Goal: Information Seeking & Learning: Learn about a topic

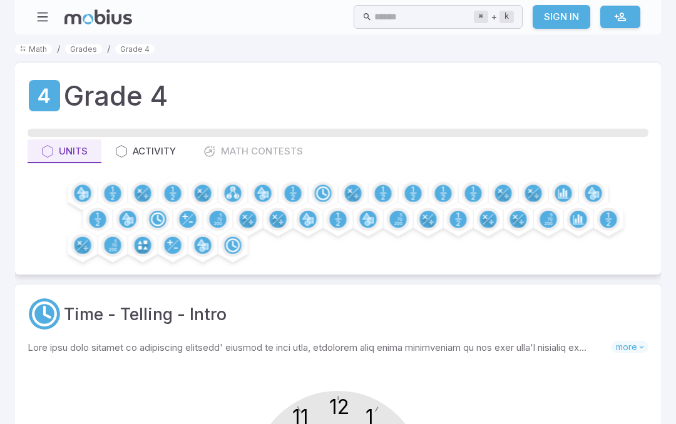
click at [186, 220] on icon at bounding box center [188, 219] width 11 height 11
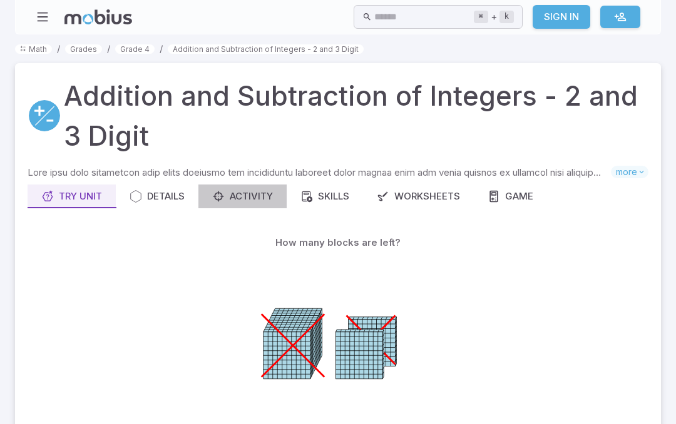
click at [253, 193] on div "Activity" at bounding box center [242, 197] width 61 height 14
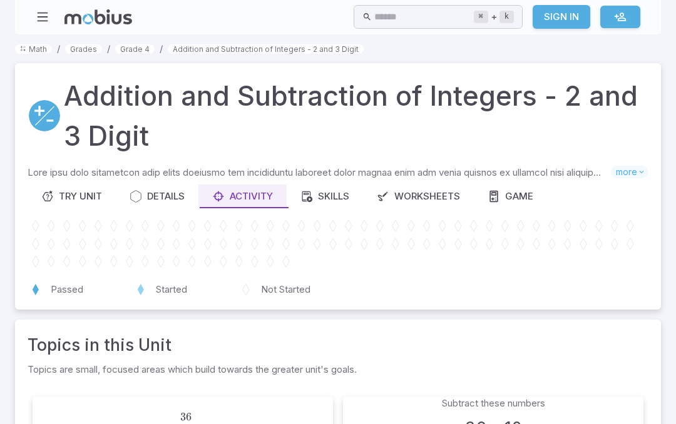
click at [71, 193] on div "Try Unit" at bounding box center [71, 197] width 61 height 14
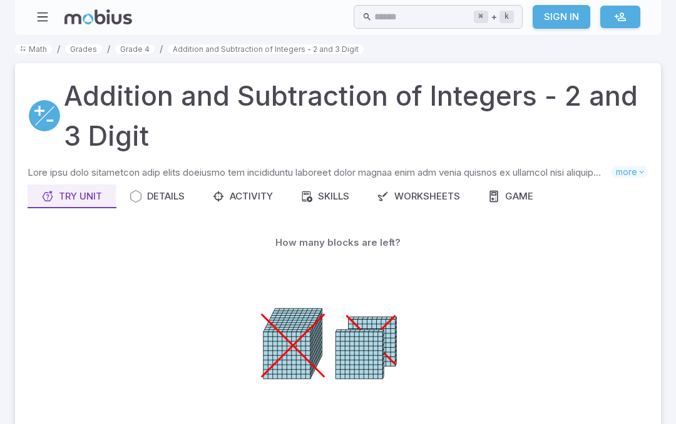
click at [372, 236] on p "How many blocks are left?" at bounding box center [337, 243] width 125 height 14
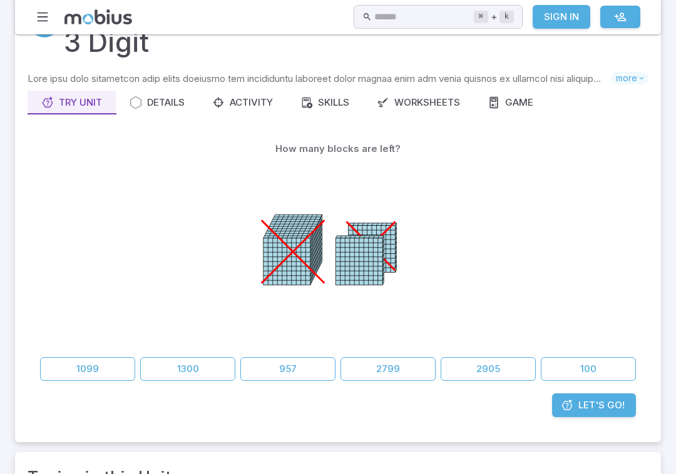
scroll to position [94, 0]
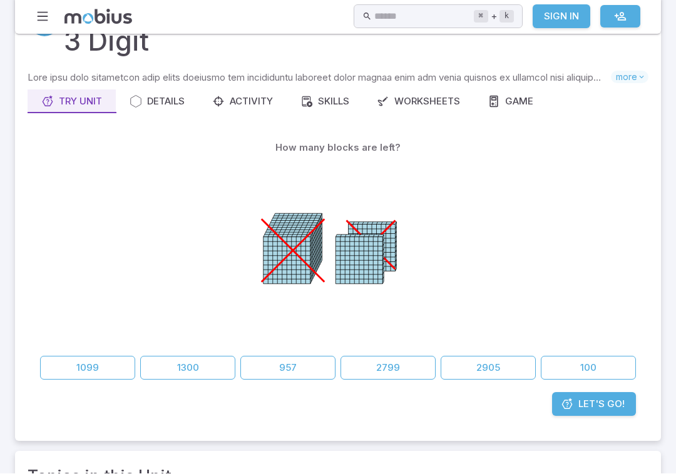
click at [601, 370] on button "100" at bounding box center [587, 369] width 95 height 24
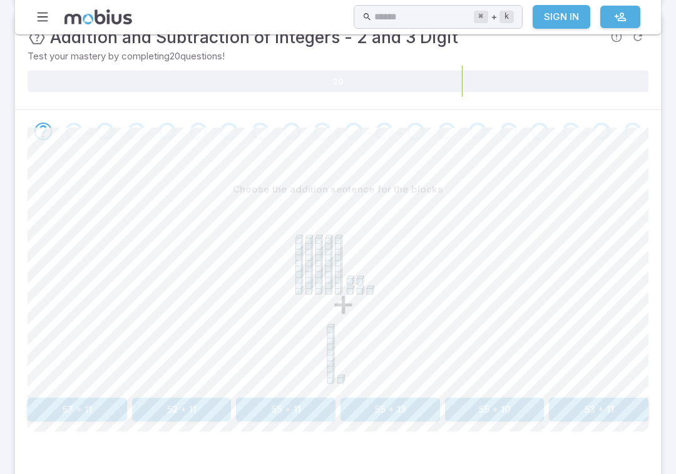
scroll to position [242, 0]
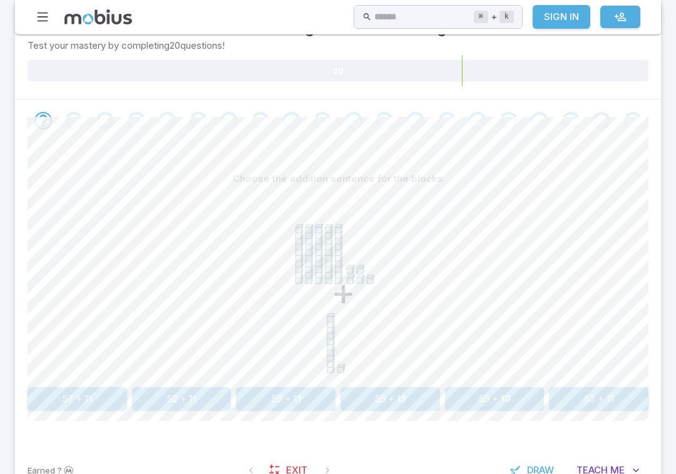
click at [303, 250] on icon at bounding box center [302, 254] width 1 height 59
click at [252, 211] on icon "+" at bounding box center [338, 285] width 188 height 188
click at [290, 223] on icon "+" at bounding box center [338, 285] width 188 height 188
click at [519, 282] on div "+" at bounding box center [338, 285] width 621 height 191
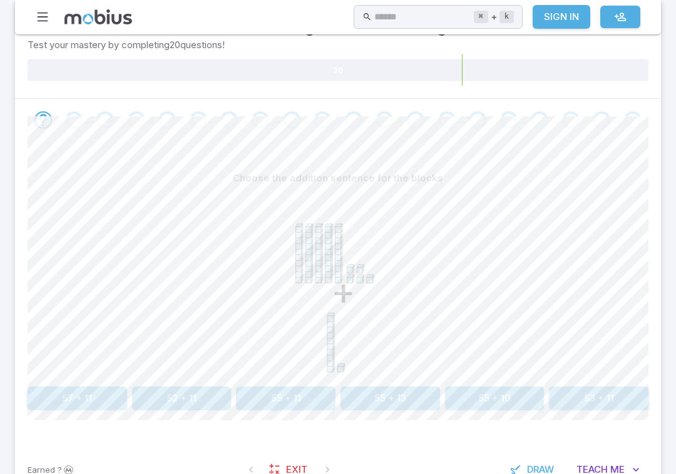
click at [582, 423] on div "Choose the addition sentence for the blocks + 57 + 11 52 + 11 55 + 11 55 + 13 5…" at bounding box center [338, 293] width 621 height 304
click at [302, 398] on button "55 + 11" at bounding box center [285, 399] width 99 height 24
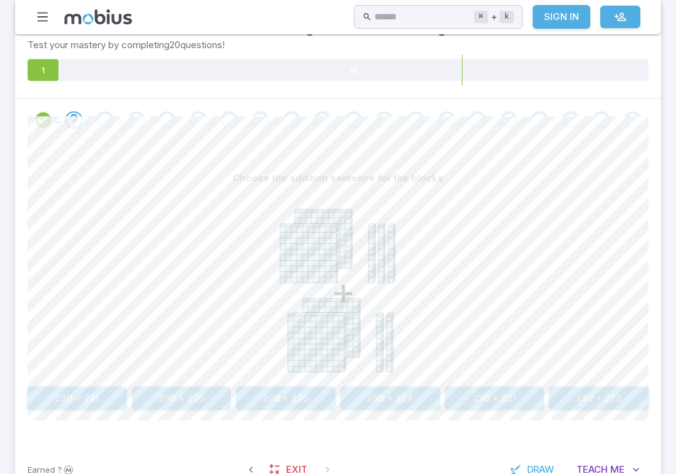
click at [521, 370] on div "+" at bounding box center [338, 285] width 621 height 191
click at [535, 368] on div "+" at bounding box center [338, 285] width 621 height 191
click at [200, 403] on button "230 + 220" at bounding box center [181, 399] width 99 height 24
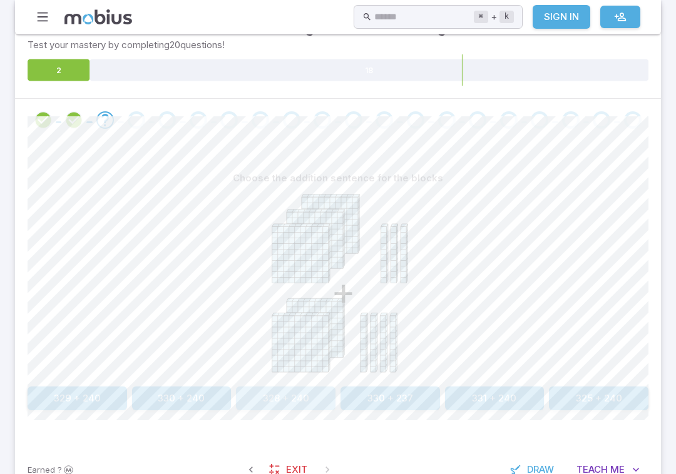
click at [305, 402] on button "328 + 240" at bounding box center [285, 399] width 99 height 24
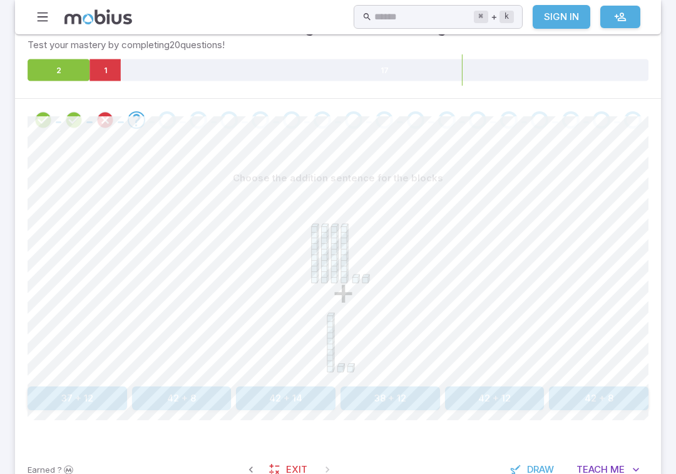
click at [497, 398] on button "42 + 12" at bounding box center [494, 399] width 99 height 24
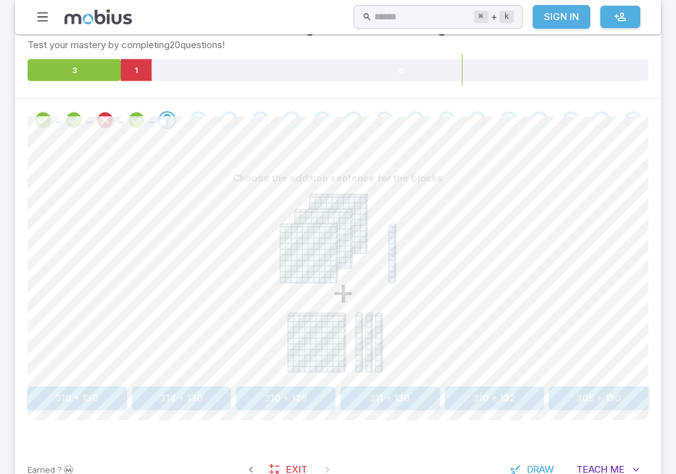
click at [83, 404] on button "310 + 130" at bounding box center [77, 399] width 99 height 24
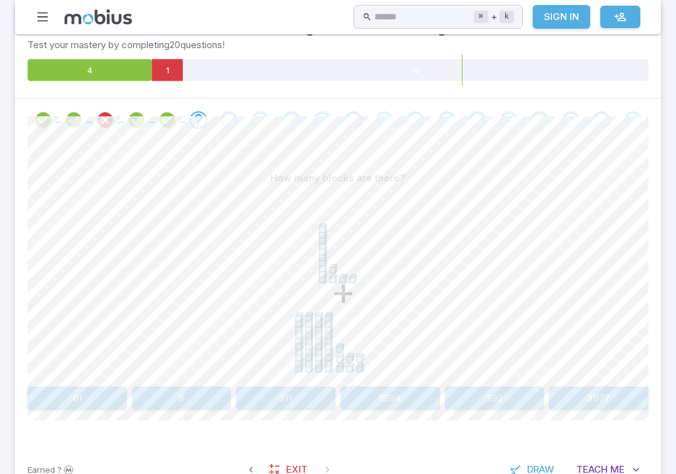
click at [104, 118] on icon "Review your answer" at bounding box center [105, 120] width 19 height 19
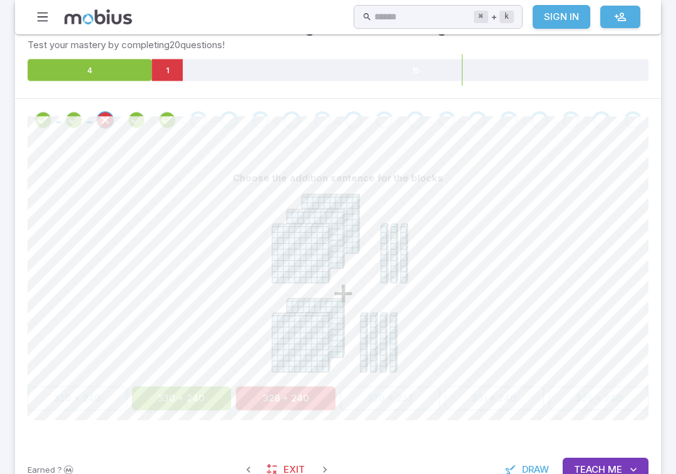
click at [196, 405] on button "330 + 240" at bounding box center [181, 399] width 99 height 24
click at [198, 392] on button "330 + 240" at bounding box center [181, 399] width 99 height 24
click at [171, 119] on icon "Review your answer" at bounding box center [167, 120] width 19 height 19
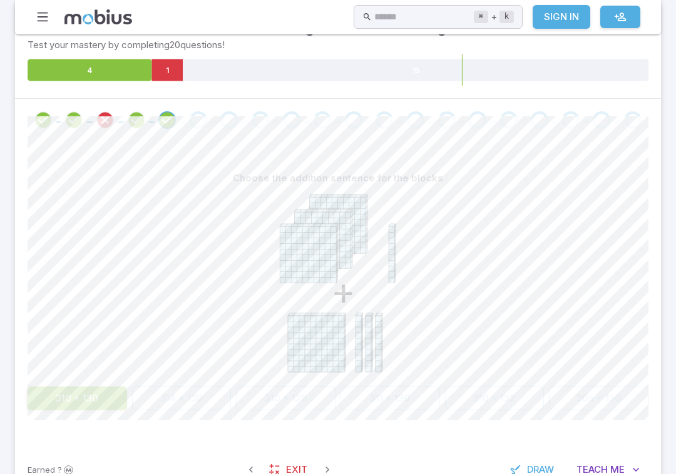
click at [203, 118] on div "Go to the next question" at bounding box center [199, 120] width 18 height 18
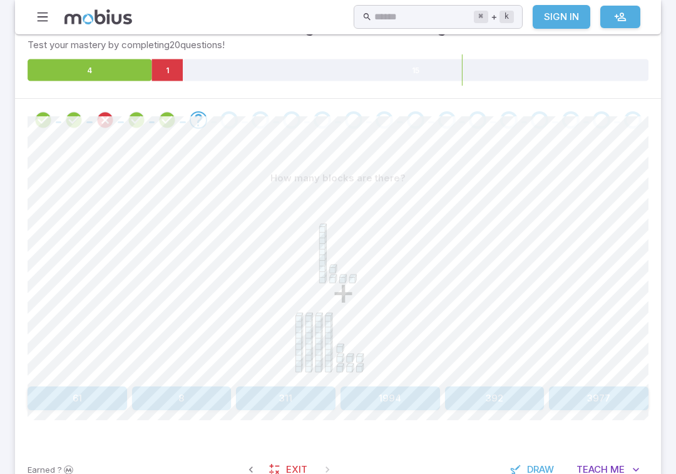
click at [89, 402] on button "61" at bounding box center [77, 399] width 99 height 24
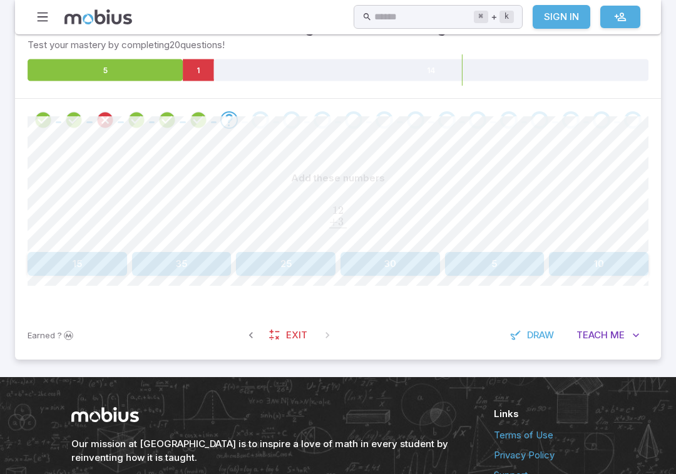
click at [79, 261] on button "15" at bounding box center [77, 264] width 99 height 24
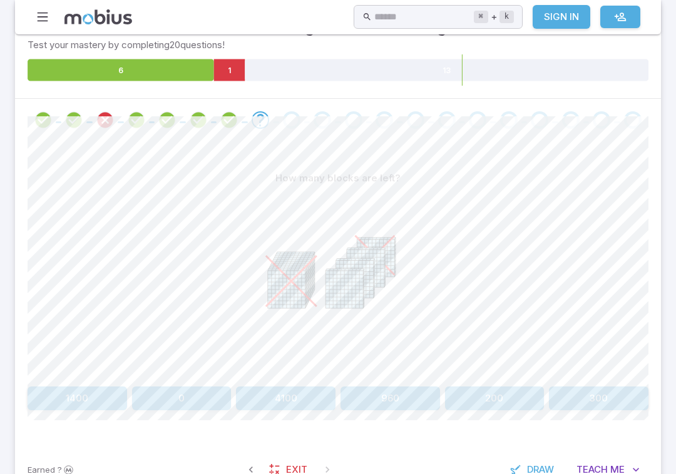
click at [614, 392] on button "300" at bounding box center [598, 399] width 99 height 24
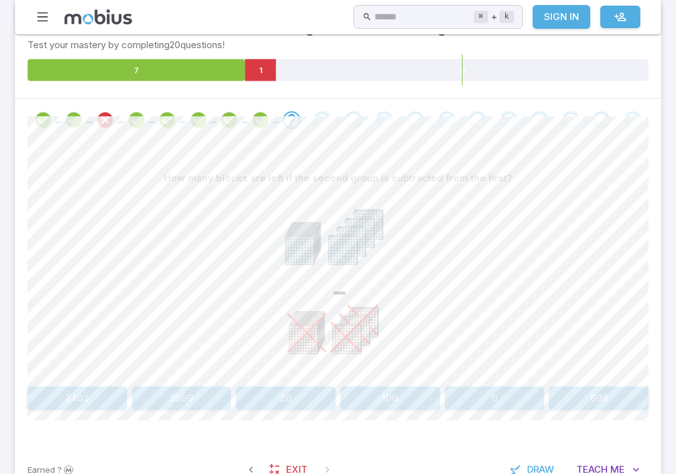
click at [611, 390] on button "698" at bounding box center [598, 399] width 99 height 24
click at [613, 397] on button "100" at bounding box center [598, 399] width 99 height 24
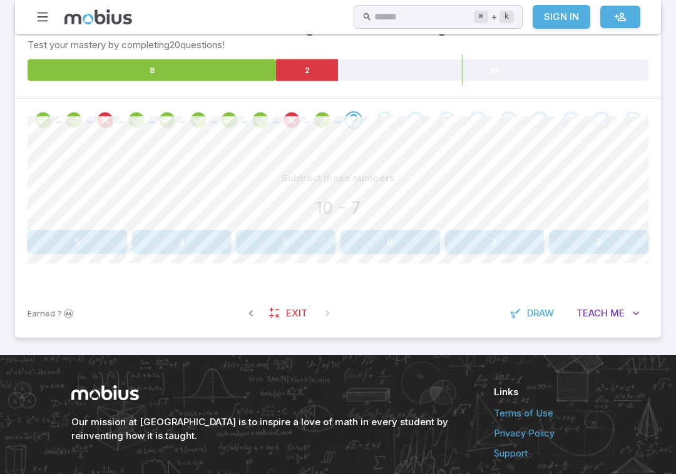
click at [514, 235] on button "3" at bounding box center [494, 242] width 99 height 24
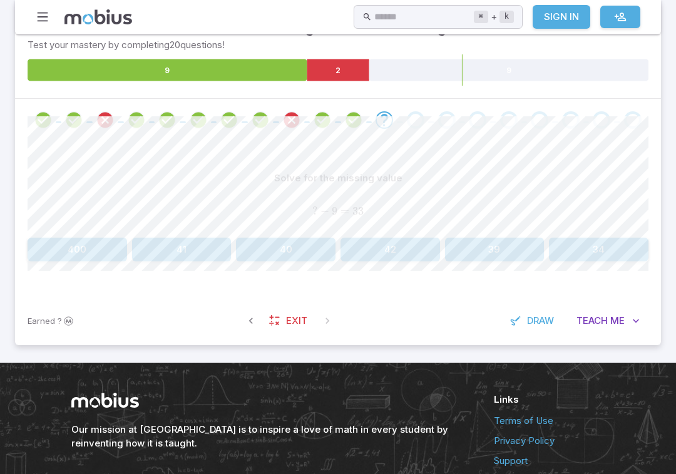
click at [295, 248] on button "40" at bounding box center [285, 250] width 99 height 24
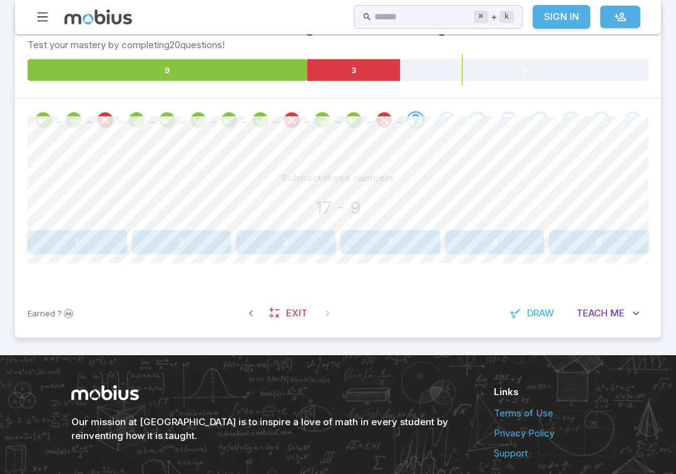
click at [197, 238] on button "8" at bounding box center [181, 242] width 99 height 24
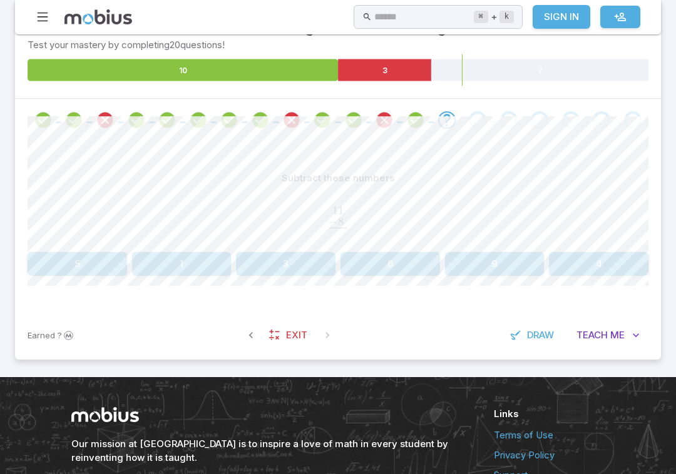
click at [288, 258] on button "3" at bounding box center [285, 264] width 99 height 24
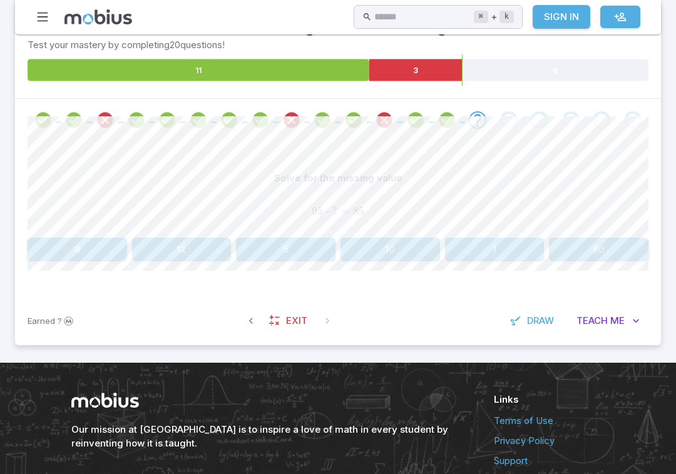
click at [400, 244] on button "10" at bounding box center [389, 250] width 99 height 24
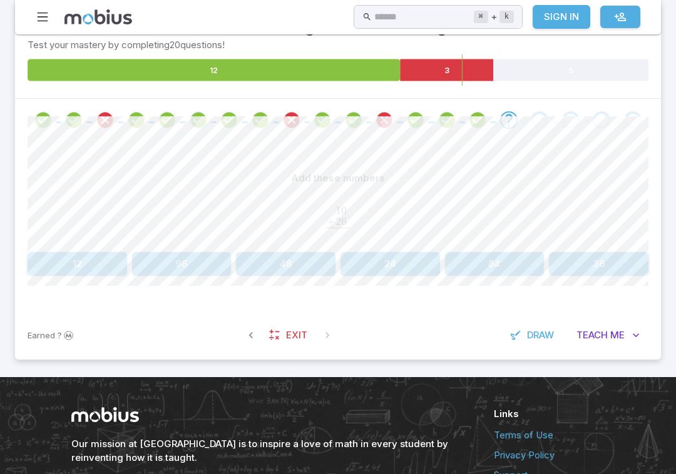
click at [617, 260] on button "36" at bounding box center [598, 264] width 99 height 24
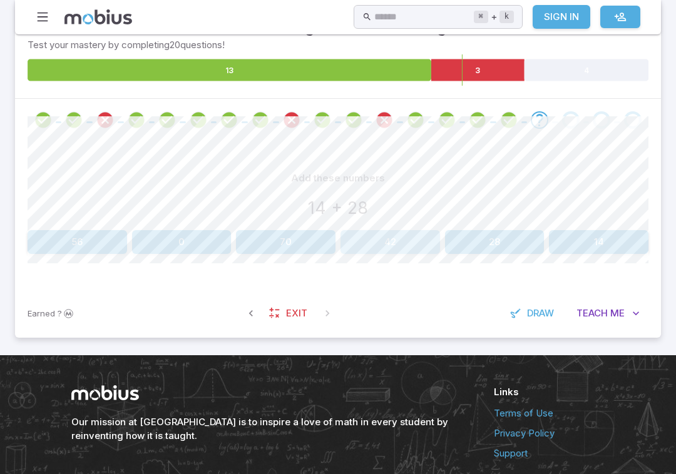
click at [407, 237] on button "42" at bounding box center [389, 242] width 99 height 24
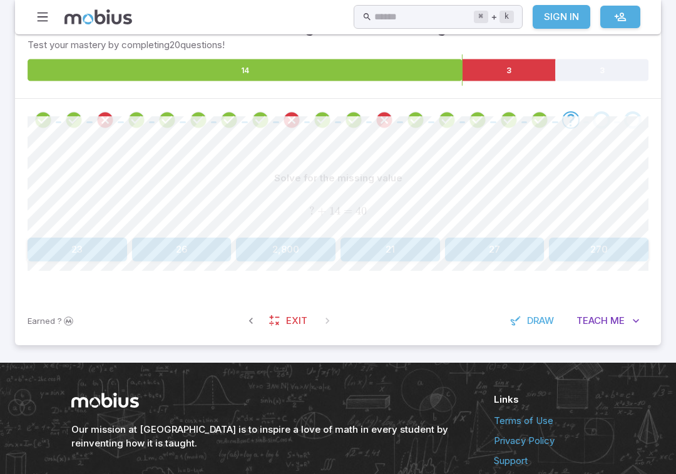
click at [103, 244] on button "23" at bounding box center [77, 250] width 99 height 24
click at [377, 257] on button "5" at bounding box center [389, 250] width 99 height 24
click at [227, 146] on div "Solve for the missing value 41 + ? = 60 41 + ? = 60 41 + ? = 60 19 18 220 21 0 …" at bounding box center [338, 218] width 621 height 155
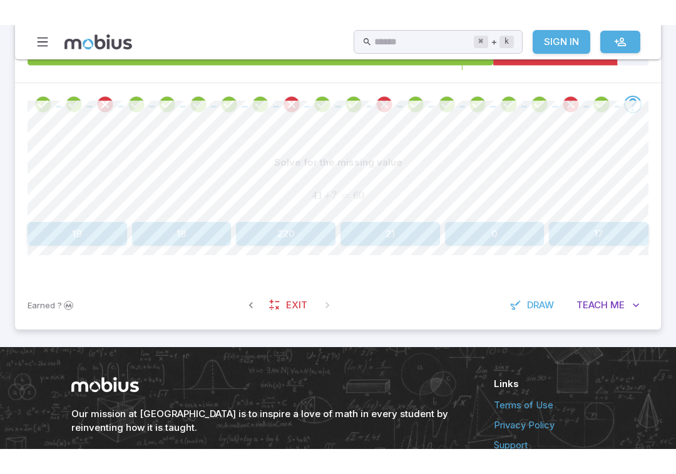
scroll to position [282, 0]
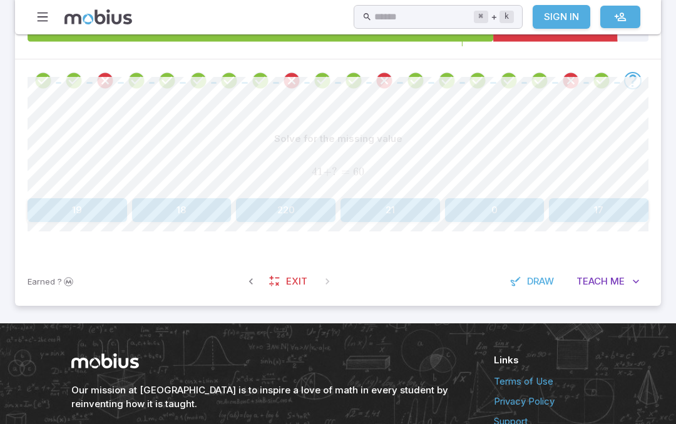
click at [78, 208] on button "19" at bounding box center [77, 210] width 99 height 24
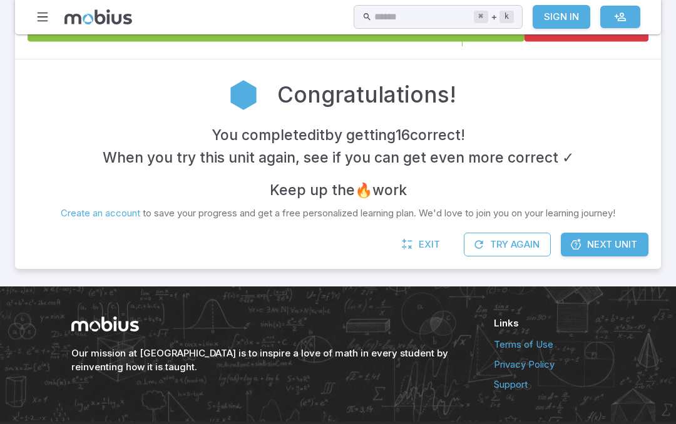
click at [514, 244] on button "Try Again" at bounding box center [507, 245] width 87 height 24
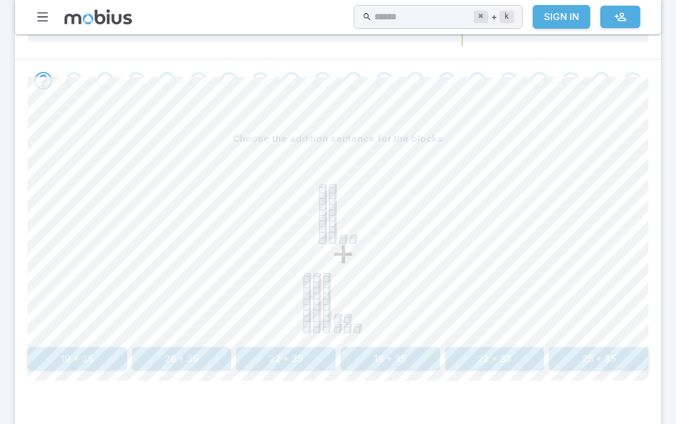
click at [300, 354] on button "22 + 35" at bounding box center [285, 359] width 99 height 24
click at [611, 354] on button "32 + 27" at bounding box center [598, 359] width 99 height 24
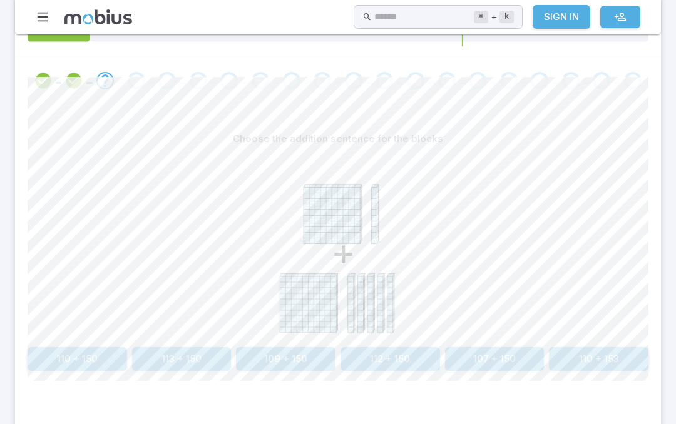
click at [91, 360] on button "110 + 150" at bounding box center [77, 359] width 99 height 24
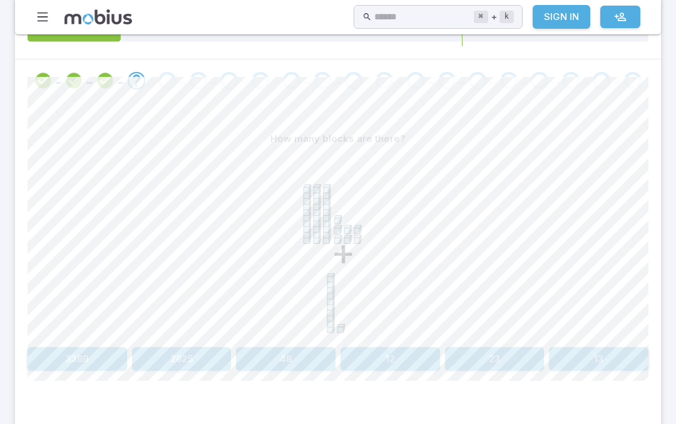
click at [288, 352] on button "48" at bounding box center [285, 359] width 99 height 24
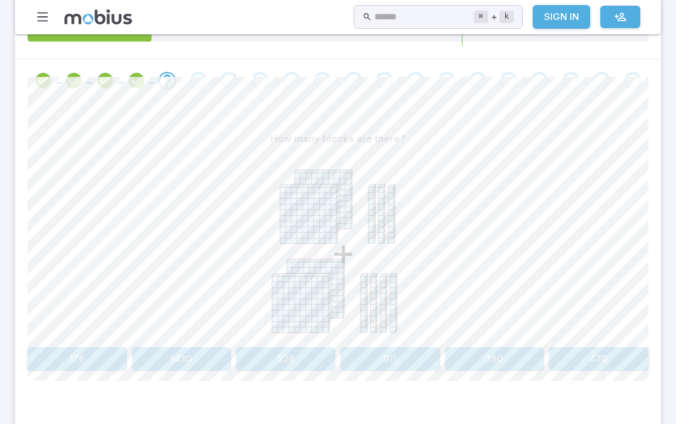
click at [601, 353] on button "470" at bounding box center [598, 359] width 99 height 24
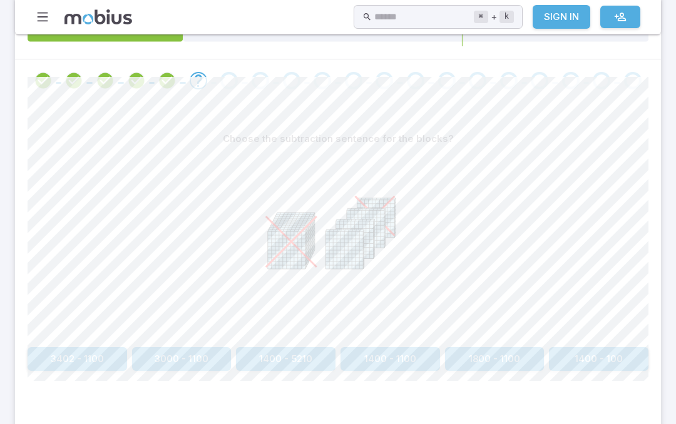
click at [607, 351] on button "1400 - 100" at bounding box center [598, 359] width 99 height 24
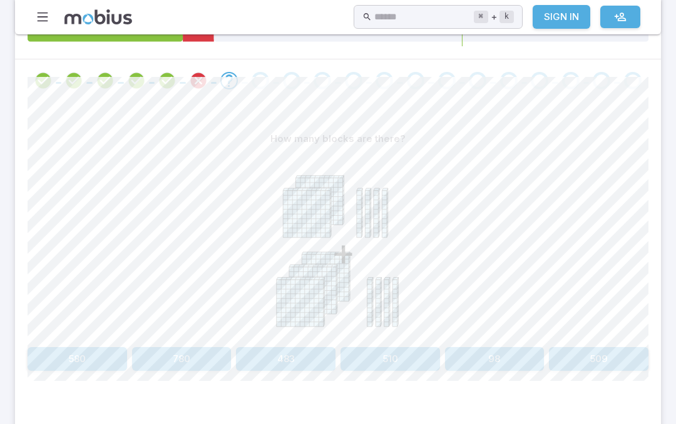
click at [68, 354] on button "580" at bounding box center [77, 359] width 99 height 24
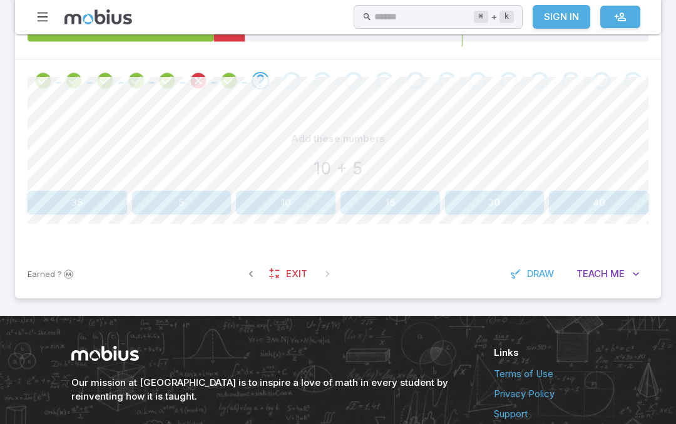
click at [401, 204] on button "15" at bounding box center [389, 203] width 99 height 24
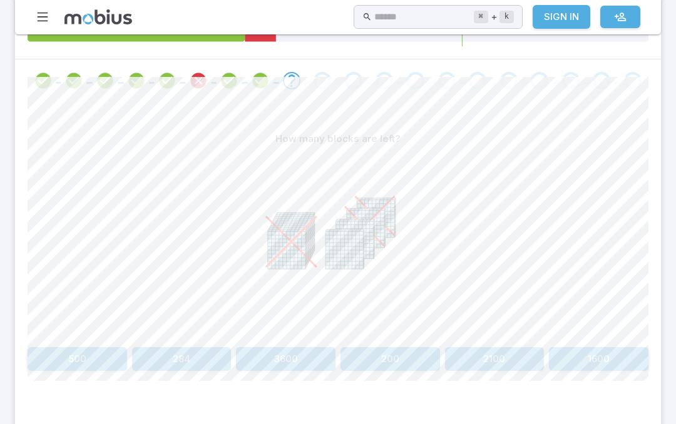
click at [396, 377] on div "How many blocks are left? 500 284 3600 200 2100 1600" at bounding box center [338, 254] width 621 height 304
click at [413, 360] on button "200" at bounding box center [389, 359] width 99 height 24
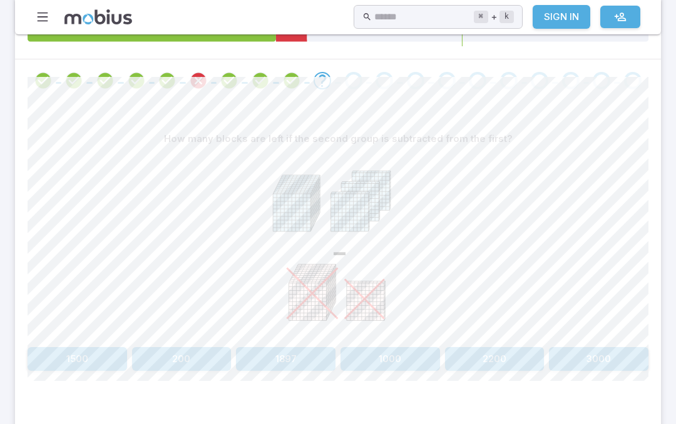
click at [509, 357] on button "2200" at bounding box center [494, 359] width 99 height 24
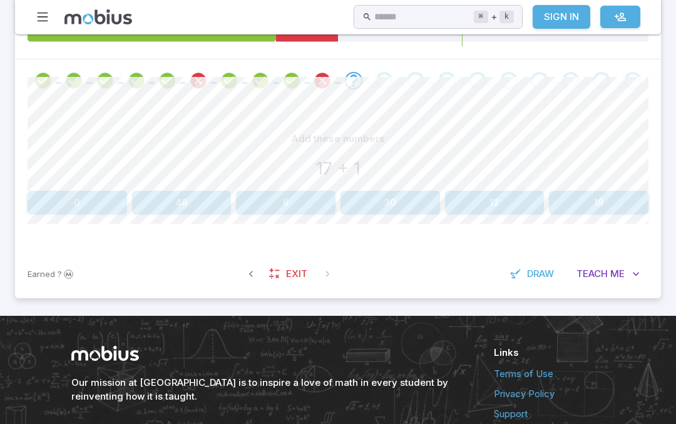
click at [612, 195] on button "18" at bounding box center [598, 203] width 99 height 24
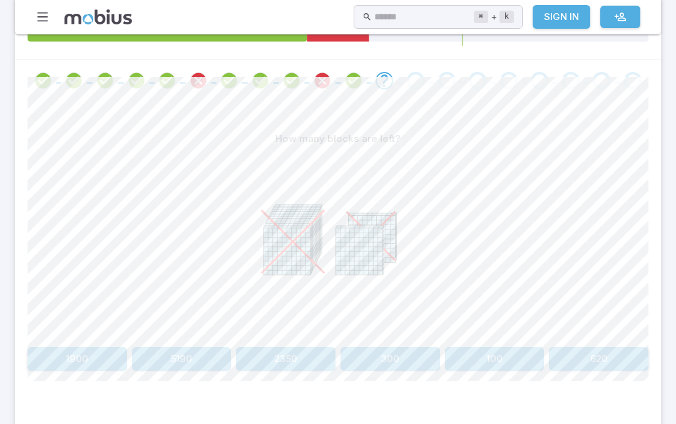
click at [492, 363] on button "100" at bounding box center [494, 359] width 99 height 24
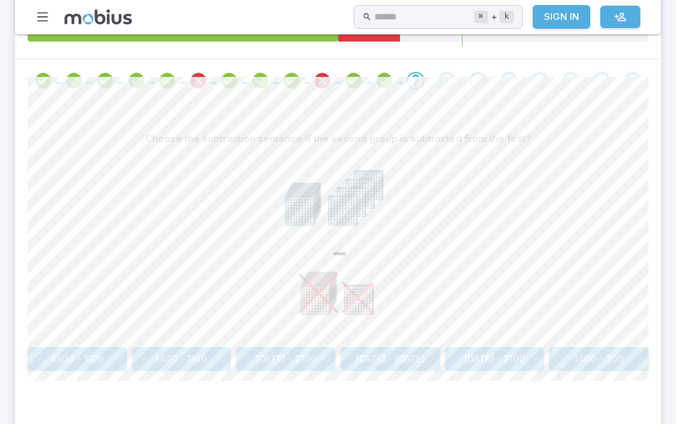
click at [607, 359] on button "1400 - 200" at bounding box center [598, 359] width 99 height 24
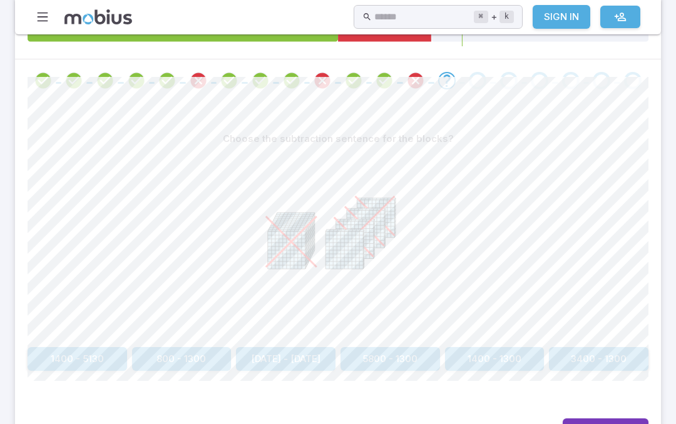
click at [389, 243] on icon at bounding box center [338, 245] width 188 height 188
click at [502, 354] on button "1400 - 1300" at bounding box center [494, 359] width 99 height 24
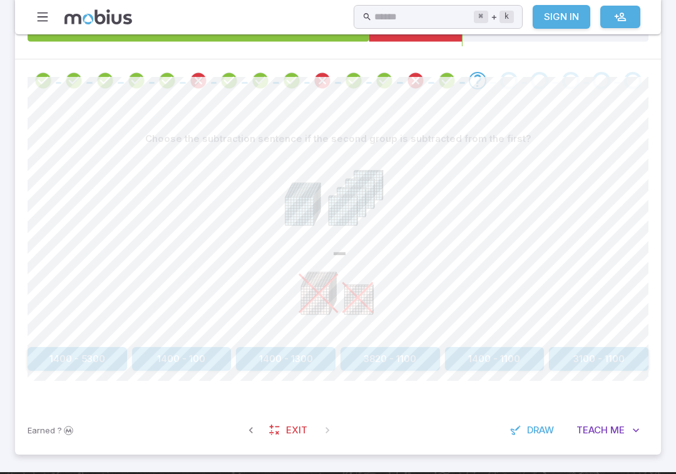
click at [403, 353] on button "3820 - 1100" at bounding box center [389, 359] width 99 height 24
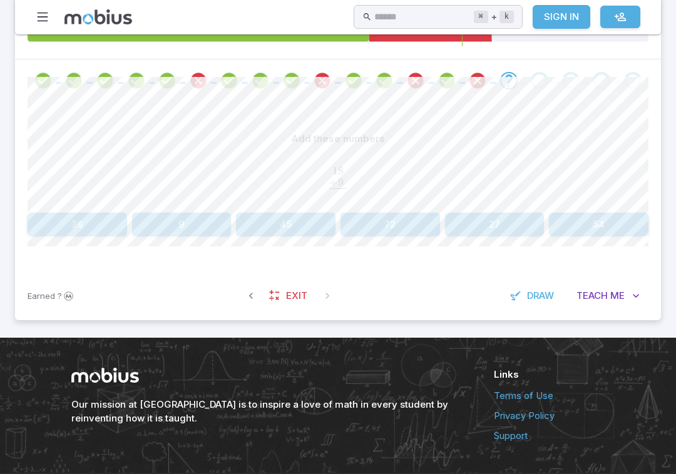
click at [476, 235] on button "27" at bounding box center [494, 225] width 99 height 24
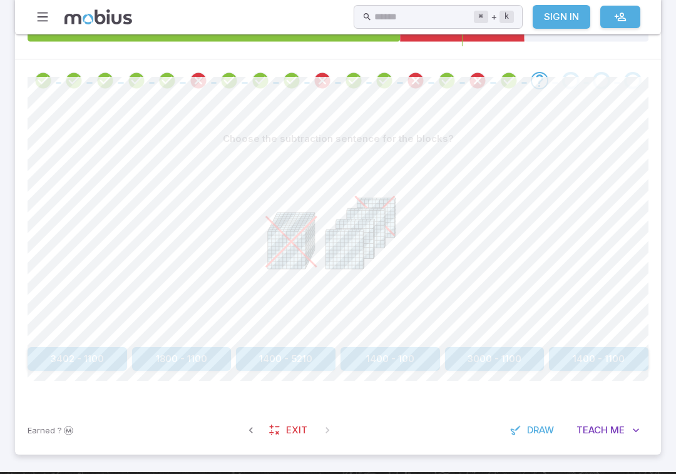
click at [508, 357] on button "3000 - 1100" at bounding box center [494, 359] width 99 height 24
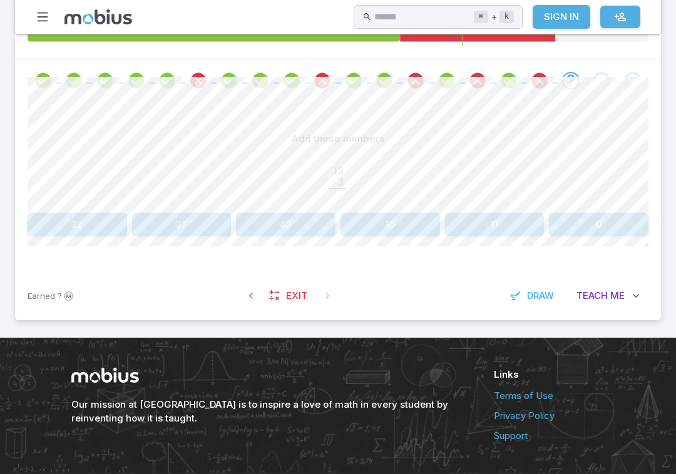
click at [422, 225] on button "16" at bounding box center [389, 225] width 99 height 24
click at [508, 220] on button "21" at bounding box center [494, 225] width 99 height 24
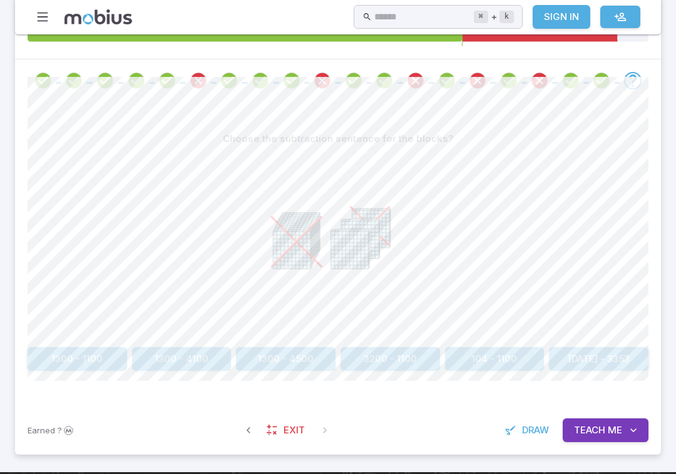
click at [614, 360] on button "[DATE] - 3353" at bounding box center [598, 359] width 99 height 24
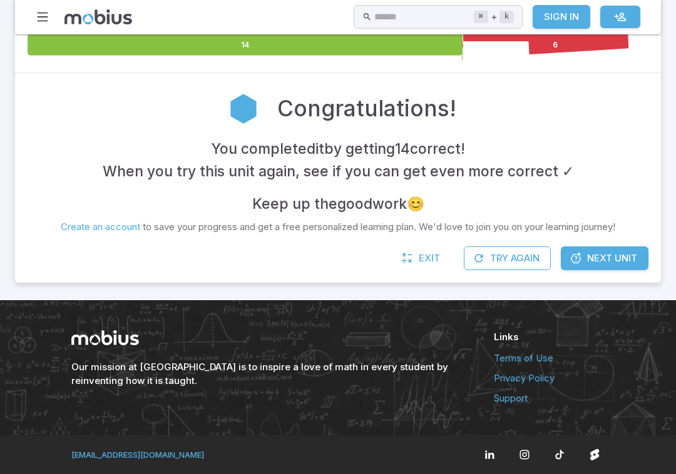
scroll to position [265, 0]
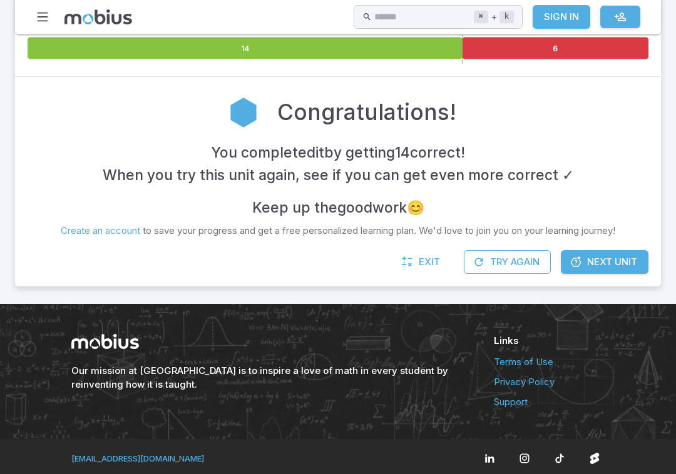
click at [517, 252] on button "Try Again" at bounding box center [507, 262] width 87 height 24
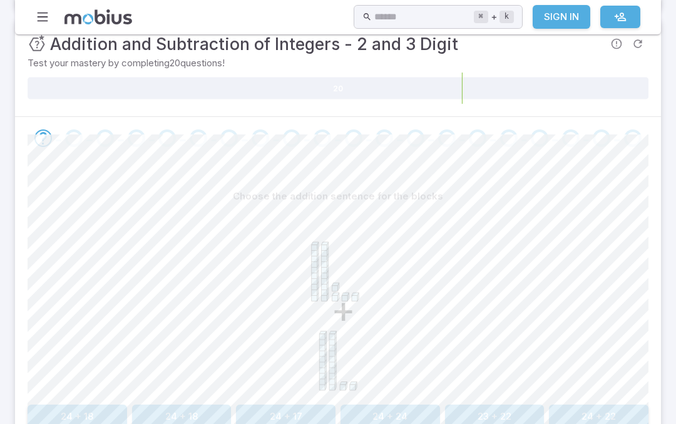
scroll to position [224, 0]
click at [616, 405] on button "24 + 22" at bounding box center [598, 417] width 99 height 24
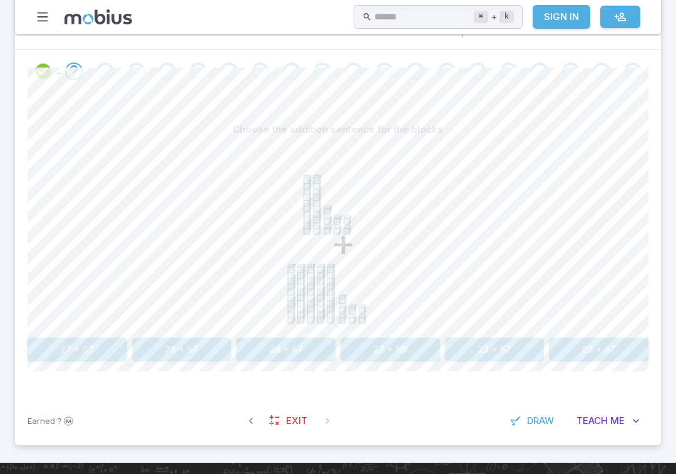
scroll to position [306, 0]
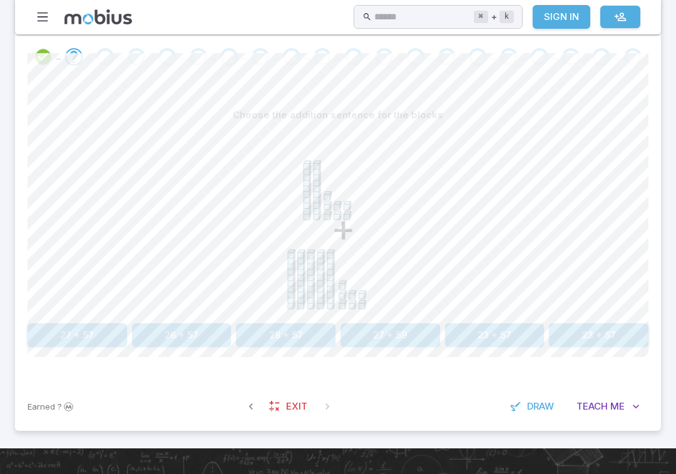
click at [91, 340] on button "27 + 57" at bounding box center [77, 335] width 99 height 24
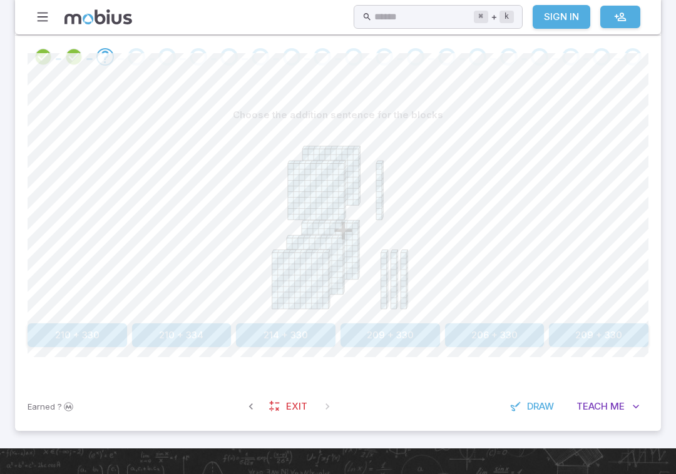
click at [96, 333] on button "210 + 330" at bounding box center [77, 335] width 99 height 24
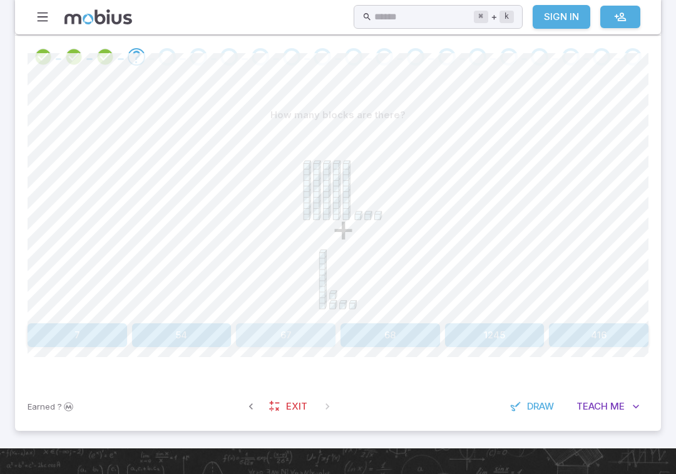
click at [307, 333] on button "67" at bounding box center [285, 335] width 99 height 24
click at [305, 330] on button "47" at bounding box center [285, 335] width 99 height 24
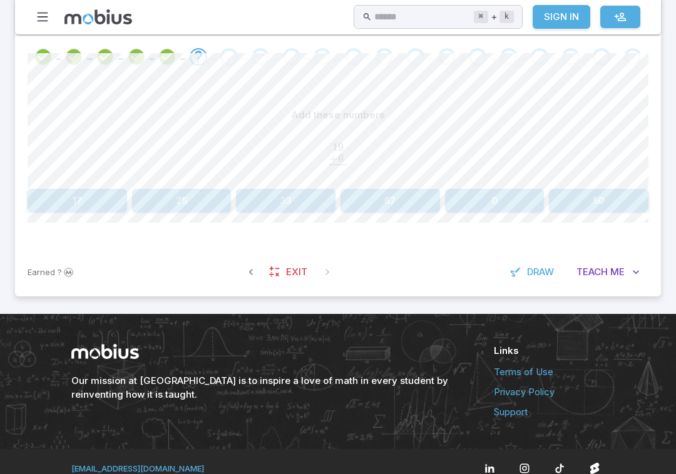
click at [198, 202] on button "25" at bounding box center [181, 201] width 99 height 24
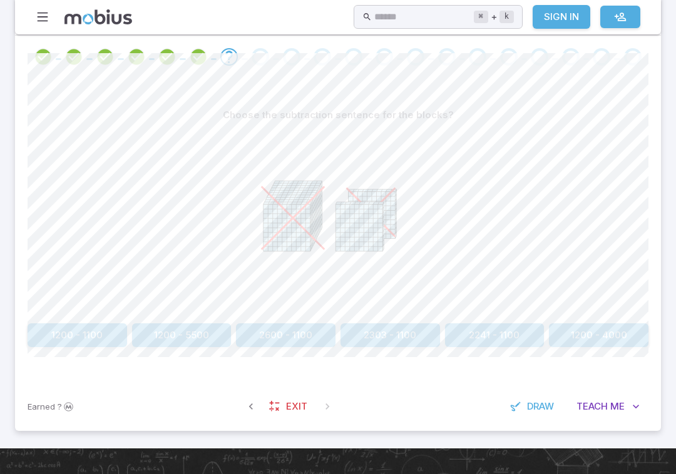
click at [586, 327] on button "1200 - 4000" at bounding box center [598, 335] width 99 height 24
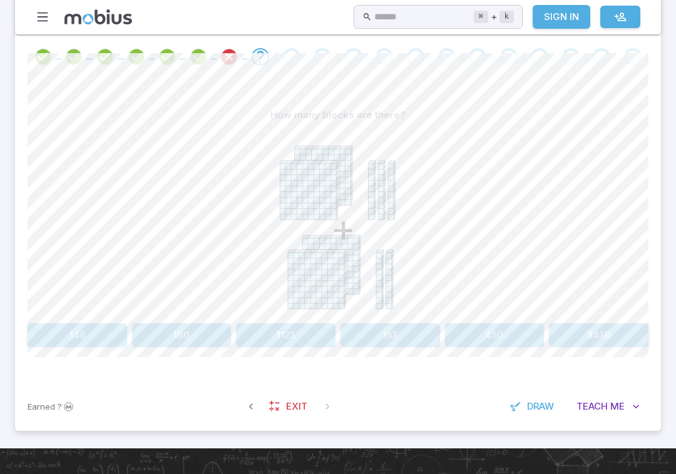
click at [495, 327] on button "450" at bounding box center [494, 335] width 99 height 24
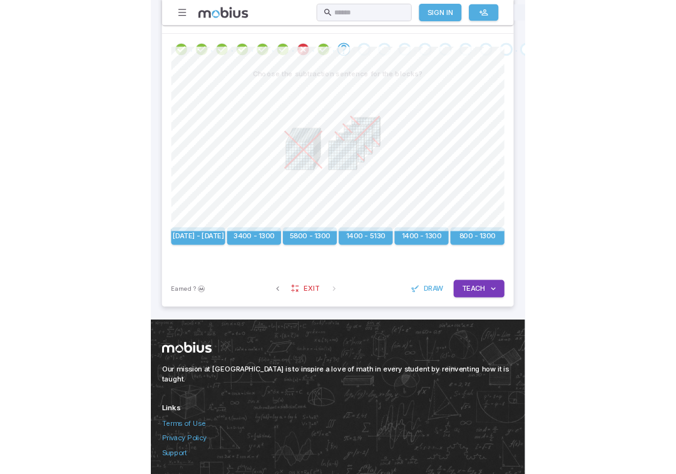
scroll to position [255, 0]
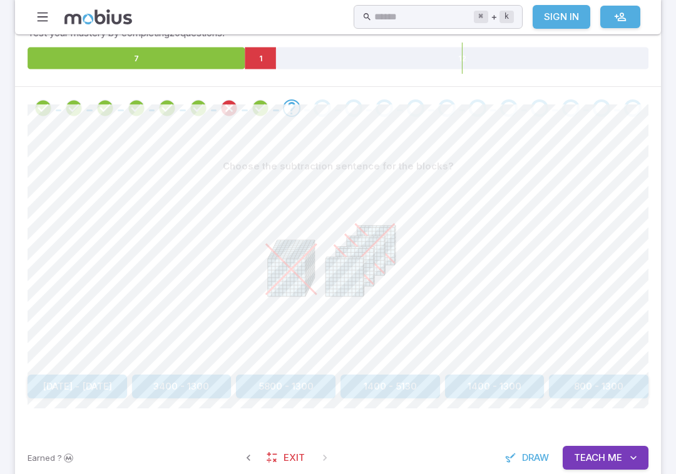
click at [613, 383] on button "800 - 1300" at bounding box center [598, 387] width 99 height 24
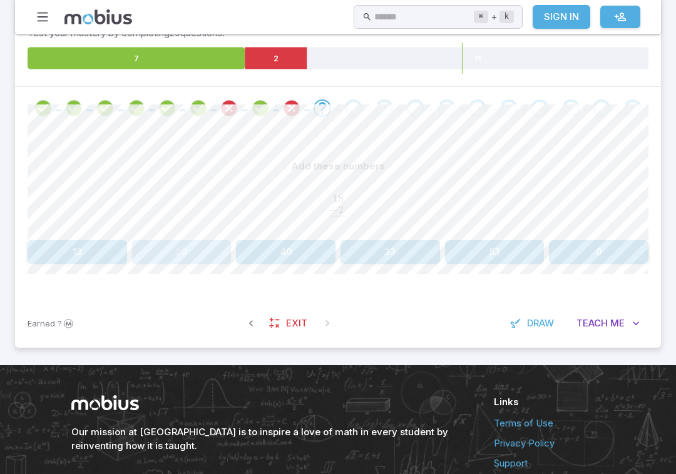
click at [195, 258] on button "20" at bounding box center [181, 252] width 99 height 24
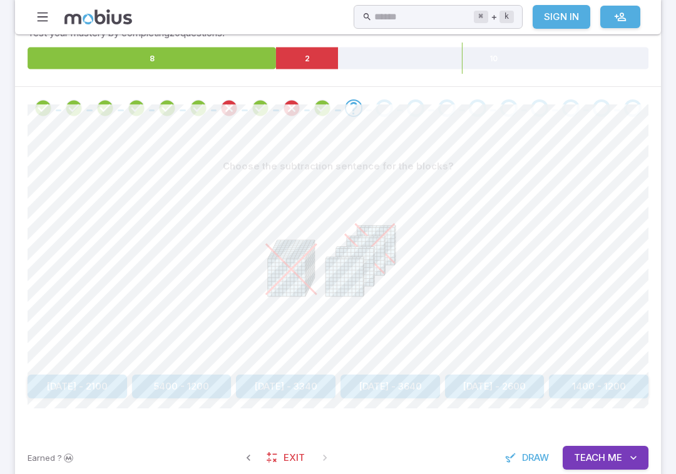
click at [619, 387] on button "1400 - 1200" at bounding box center [598, 387] width 99 height 24
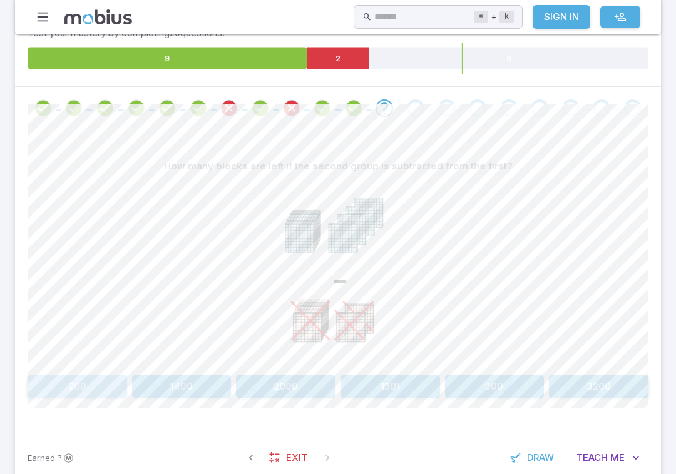
click at [73, 377] on button "200" at bounding box center [77, 387] width 99 height 24
click at [492, 388] on button "1400 - 10" at bounding box center [494, 387] width 99 height 24
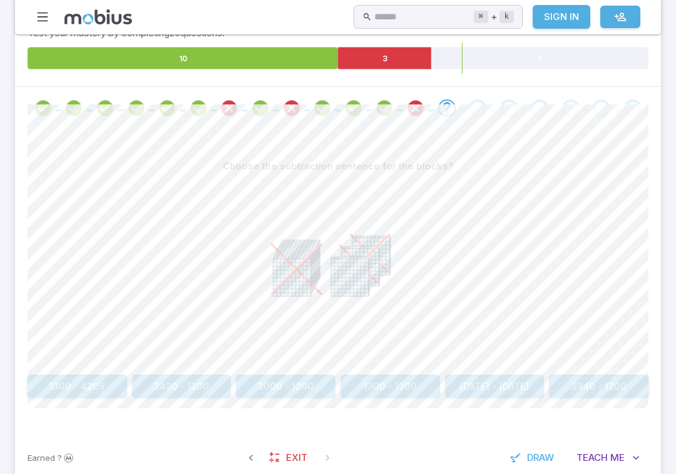
click at [201, 387] on button "3430 - 1200" at bounding box center [181, 387] width 99 height 24
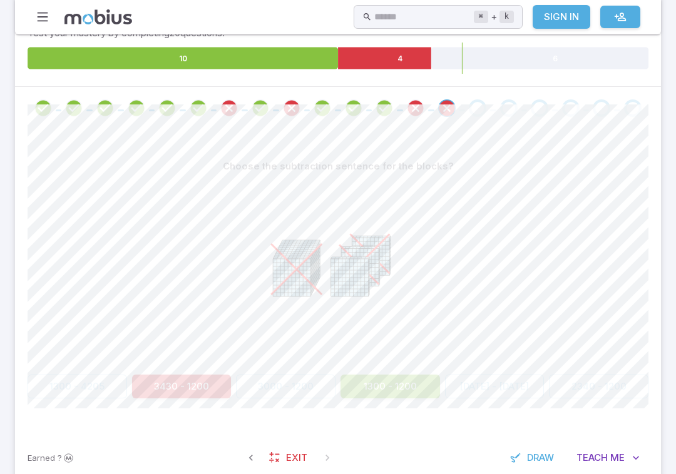
click at [450, 272] on div at bounding box center [338, 273] width 621 height 191
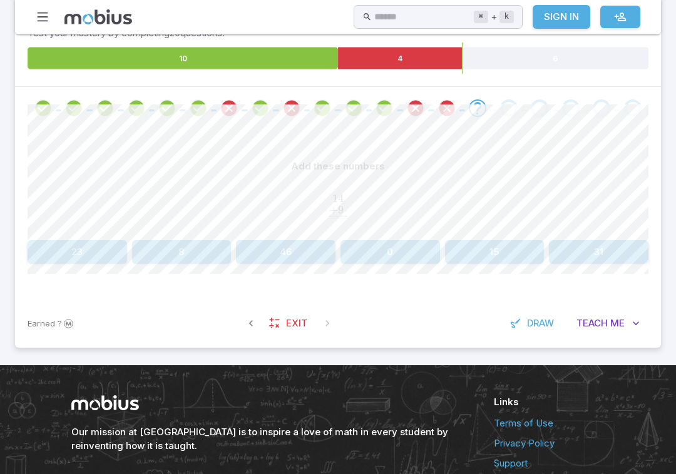
click at [84, 243] on button "23" at bounding box center [77, 252] width 99 height 24
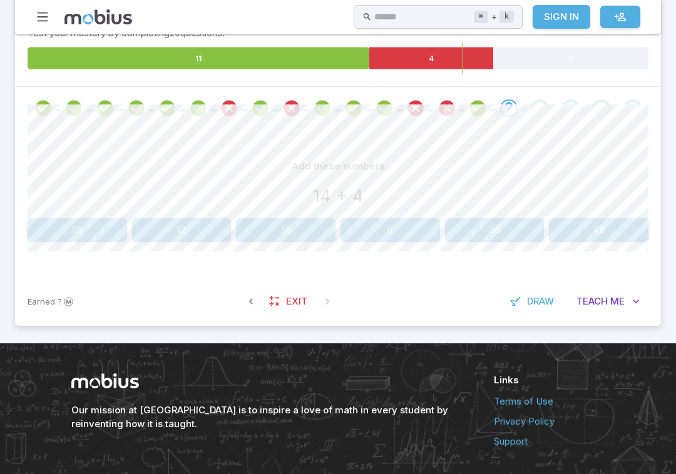
click at [261, 218] on button "18" at bounding box center [285, 230] width 99 height 24
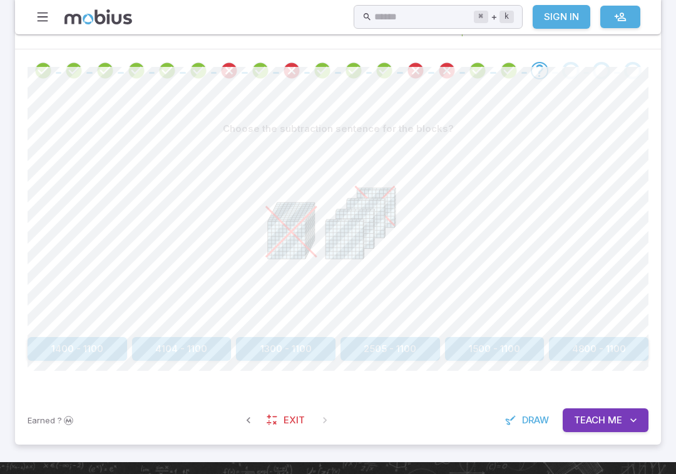
scroll to position [296, 0]
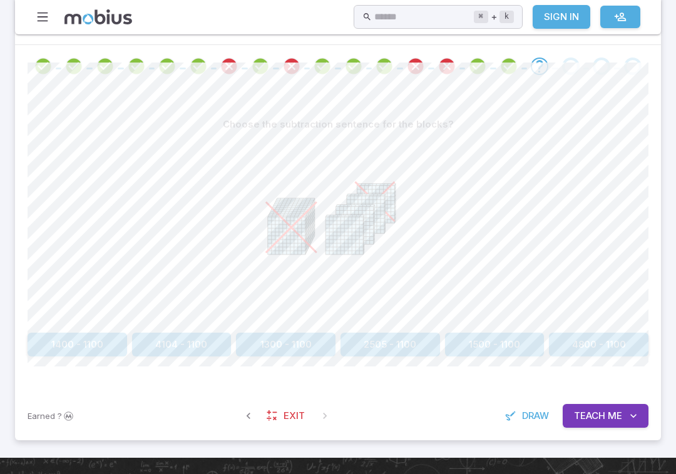
click at [388, 349] on button "2505 - 1100" at bounding box center [389, 345] width 99 height 24
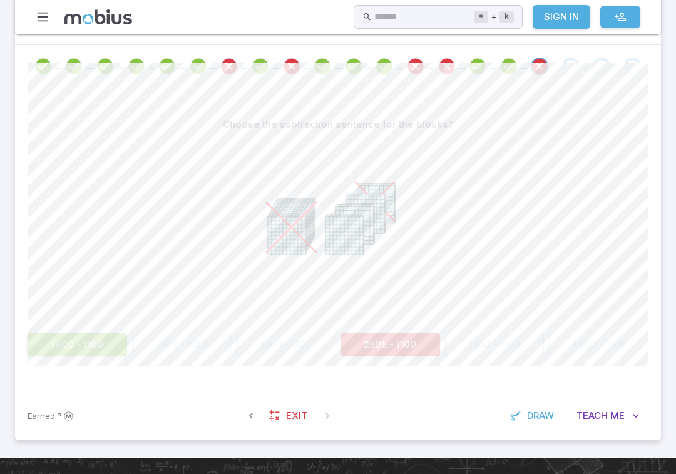
scroll to position [298, 0]
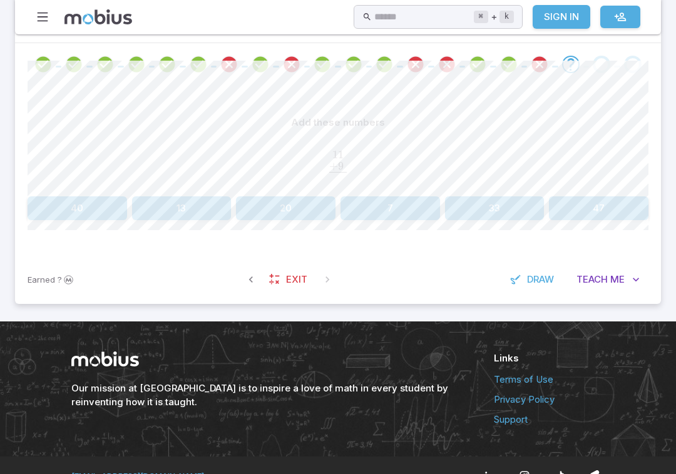
click at [301, 210] on button "20" at bounding box center [285, 208] width 99 height 24
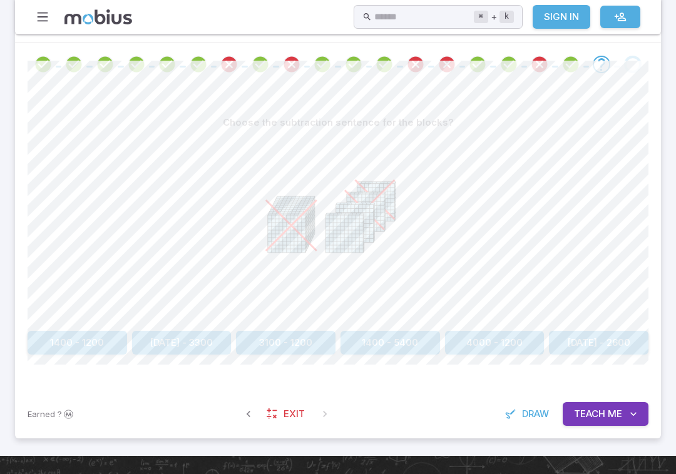
click at [291, 347] on button "3100 - 1200" at bounding box center [285, 343] width 99 height 24
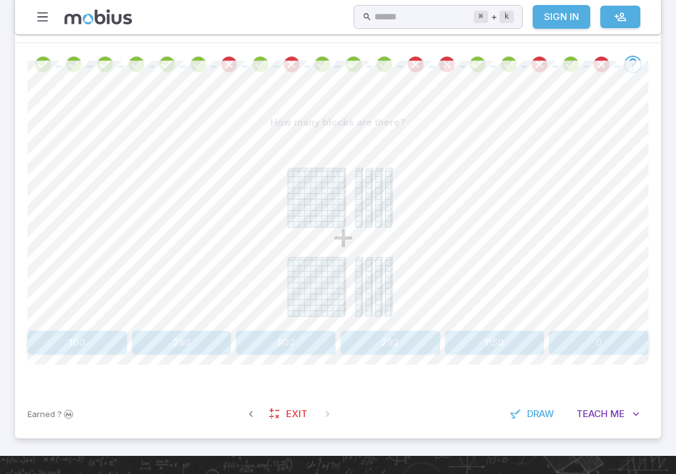
click at [187, 342] on button "280" at bounding box center [181, 343] width 99 height 24
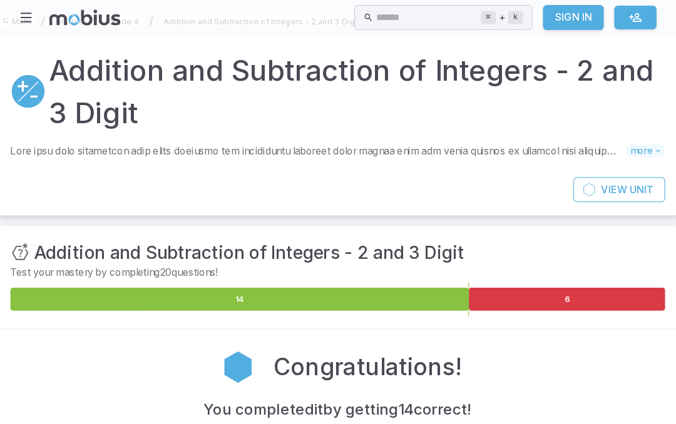
scroll to position [0, 0]
